Goal: Information Seeking & Learning: Learn about a topic

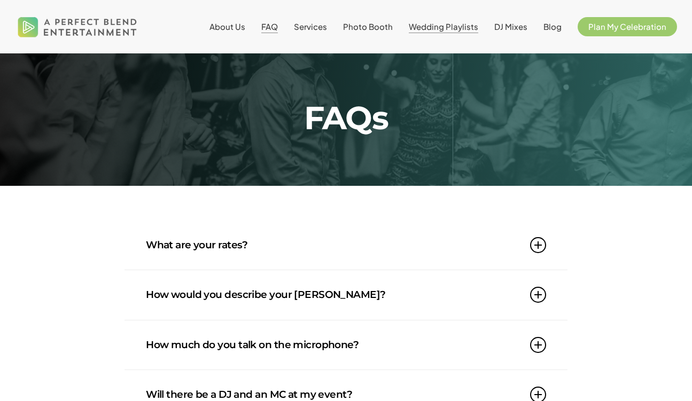
click at [456, 30] on span "Wedding Playlists" at bounding box center [443, 26] width 69 height 10
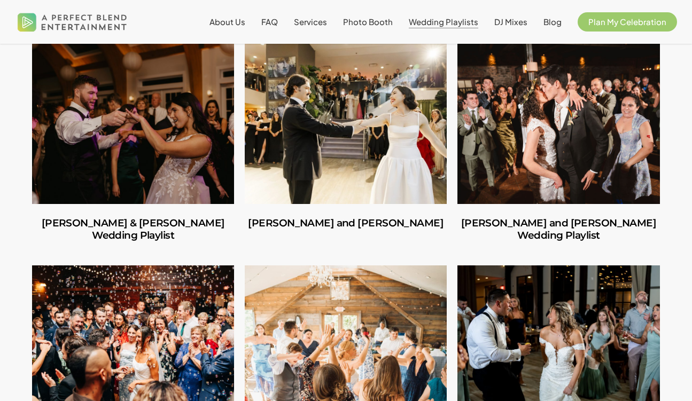
scroll to position [299, 0]
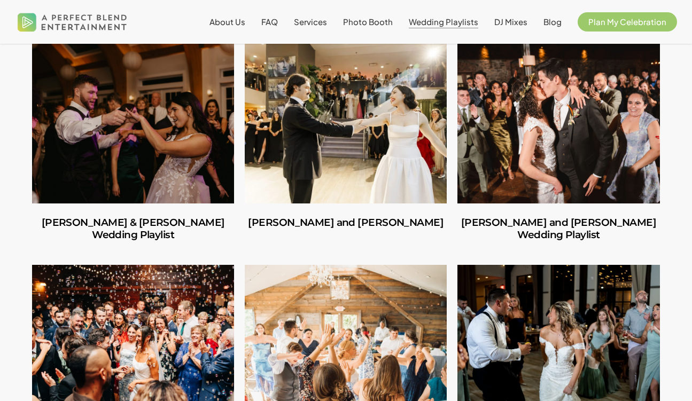
click at [550, 173] on link "Amber and Cooper’s Wedding Playlist" at bounding box center [558, 123] width 202 height 160
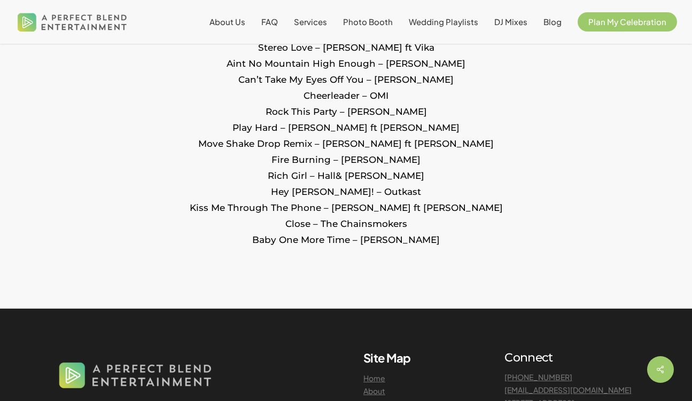
scroll to position [2323, 0]
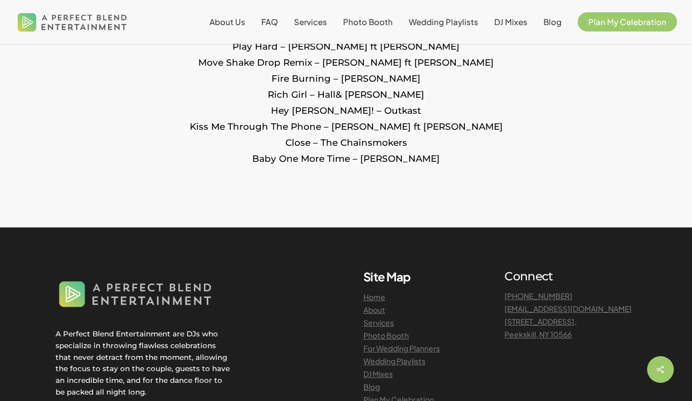
click at [383, 373] on link "DJ Mixes" at bounding box center [377, 374] width 29 height 10
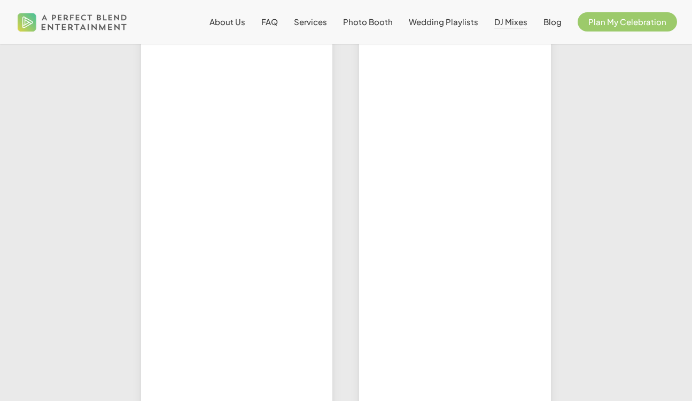
scroll to position [458, 0]
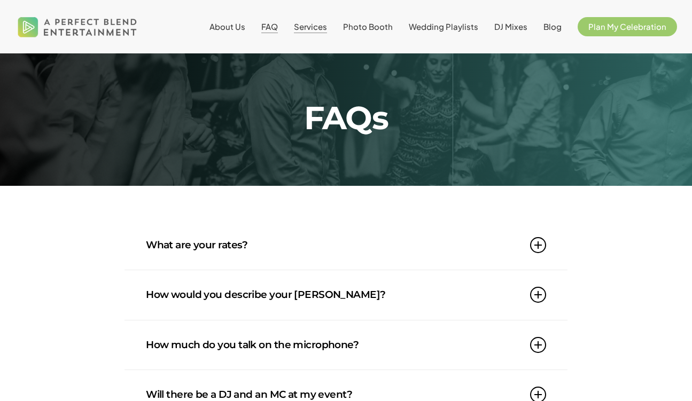
click at [321, 28] on span "Services" at bounding box center [310, 26] width 33 height 10
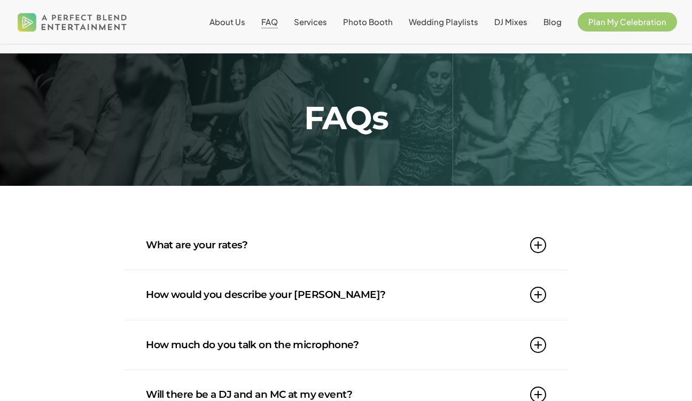
scroll to position [101, 0]
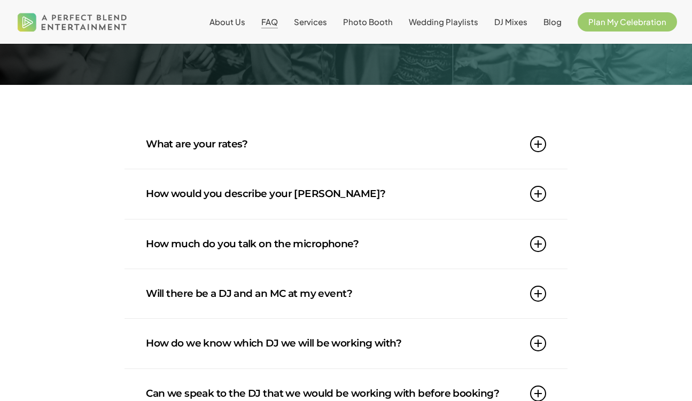
click at [283, 141] on link "What are your rates?" at bounding box center [346, 144] width 400 height 49
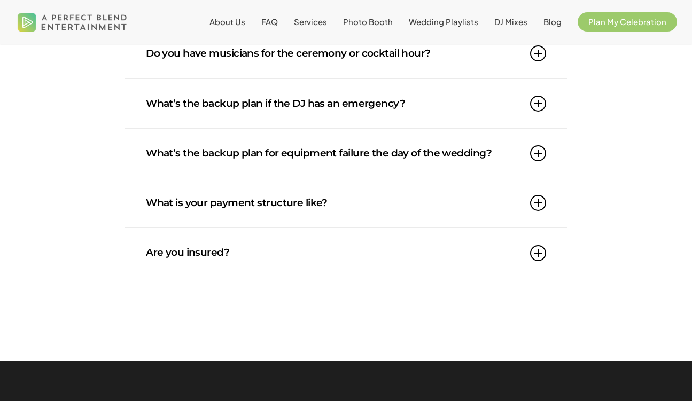
scroll to position [938, 0]
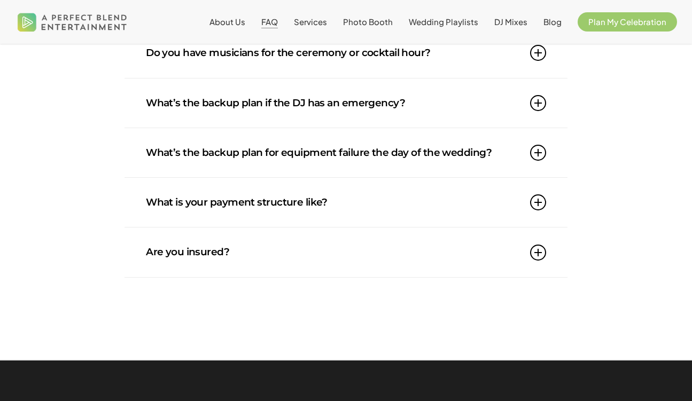
click at [261, 110] on link "What’s the backup plan if the DJ has an emergency?" at bounding box center [346, 103] width 400 height 49
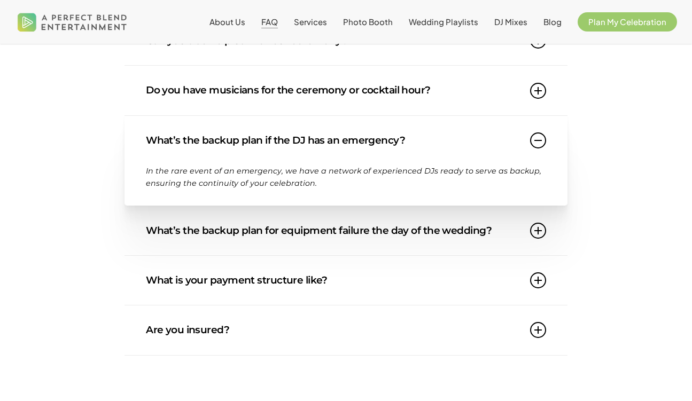
scroll to position [838, 0]
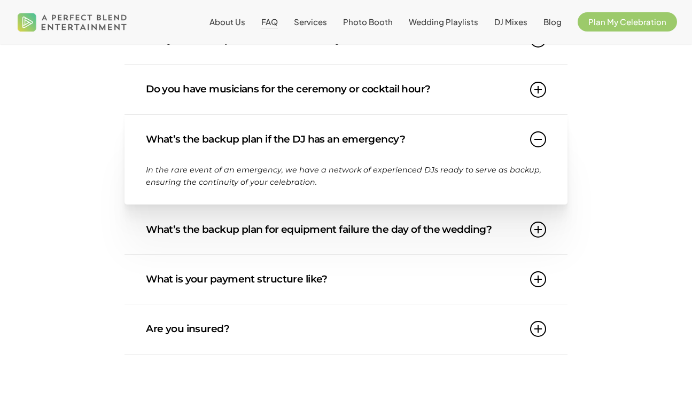
click at [271, 240] on link "What’s the backup plan for equipment failure the day of the wedding?" at bounding box center [346, 229] width 400 height 49
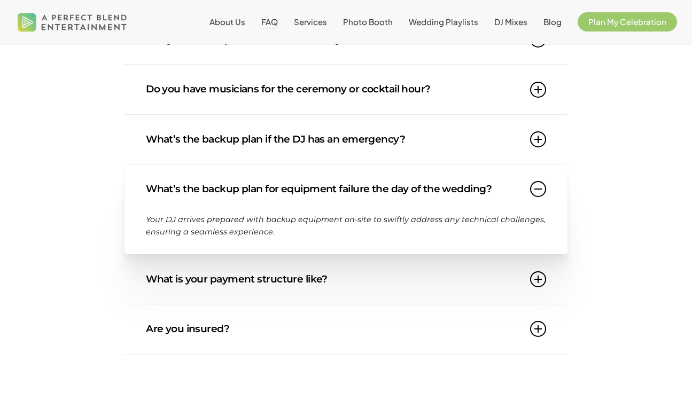
click at [281, 287] on link "What is your payment structure like?" at bounding box center [346, 279] width 400 height 49
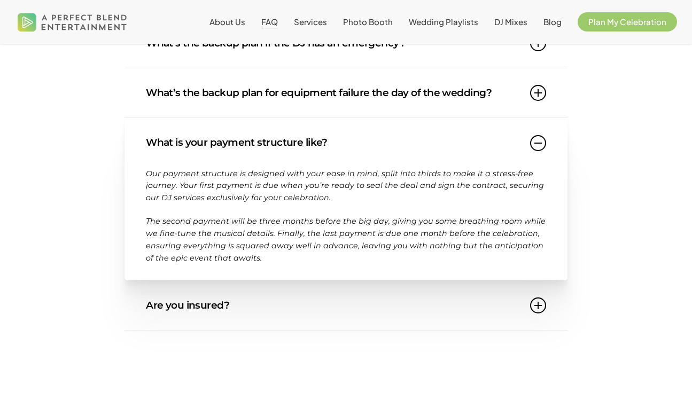
scroll to position [934, 0]
click at [299, 312] on link "Are you insured?" at bounding box center [346, 305] width 400 height 49
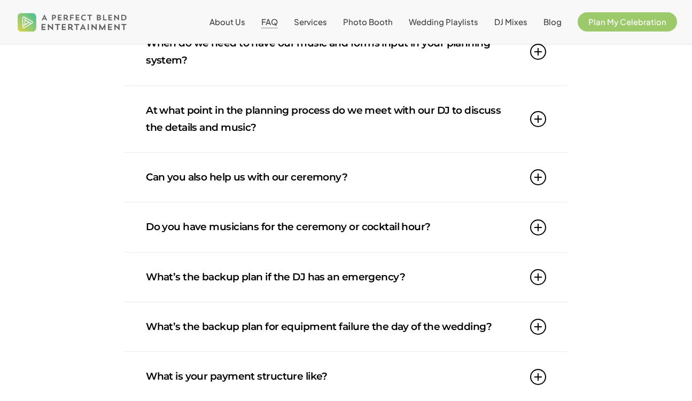
scroll to position [686, 0]
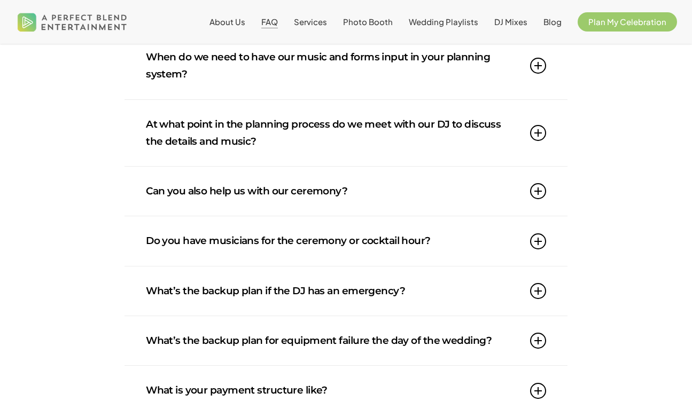
click at [285, 139] on link "At what point in the planning process do we meet with our DJ to discuss the det…" at bounding box center [346, 133] width 400 height 67
